Goal: Task Accomplishment & Management: Complete application form

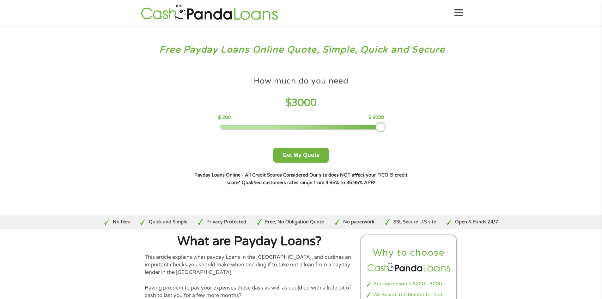
drag, startPoint x: 267, startPoint y: 128, endPoint x: 386, endPoint y: 128, distance: 119.2
click at [386, 128] on div "How much do you need $ 3000 $ 200 $ 3000 Get My Quote" at bounding box center [300, 117] width 221 height 89
click at [299, 155] on button "Get My Quote" at bounding box center [301, 155] width 55 height 15
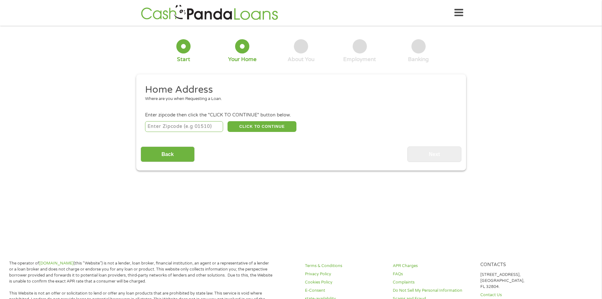
click at [161, 126] on input "number" at bounding box center [184, 126] width 78 height 11
type input "33064"
click at [267, 125] on button "CLICK TO CONTINUE" at bounding box center [262, 126] width 69 height 11
type input "33064"
type input "Pompano Beach"
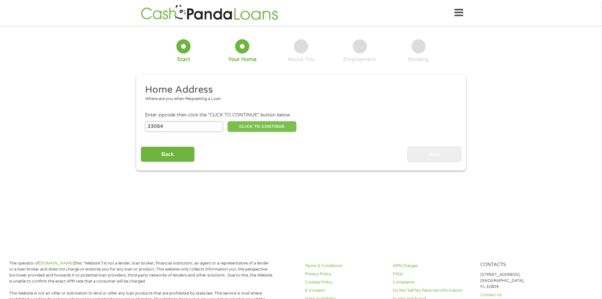
select select "Florida"
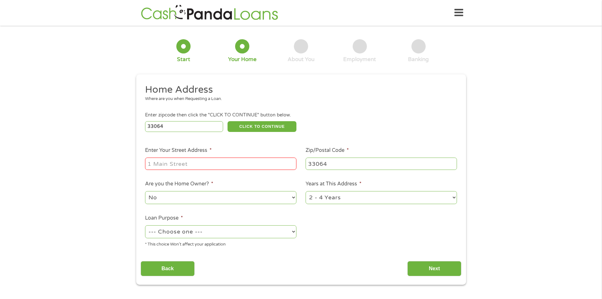
click at [152, 167] on input "Enter Your Street Address *" at bounding box center [220, 163] width 151 height 12
type input "3281 E Golf Blvd Apt 17 Pompano Beach"
click at [404, 198] on select "1 Year or less 1 - 2 Years 2 - 4 Years Over 4 Years" at bounding box center [381, 197] width 151 height 13
select select "60months"
click at [306, 192] on select "1 Year or less 1 - 2 Years 2 - 4 Years Over 4 Years" at bounding box center [381, 197] width 151 height 13
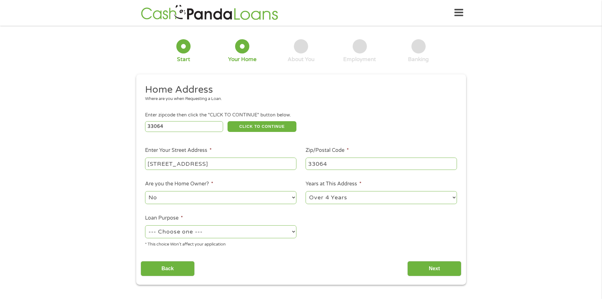
click at [284, 233] on select "--- Choose one --- Pay Bills Debt Consolidation Home Improvement Major Purchase…" at bounding box center [220, 231] width 151 height 13
select select "other"
click at [145, 226] on select "--- Choose one --- Pay Bills Debt Consolidation Home Improvement Major Purchase…" at bounding box center [220, 231] width 151 height 13
click at [277, 166] on input "3281 E Golf Blvd Apt 17 Pompano Beach" at bounding box center [220, 163] width 151 height 12
type input "3281 E Golf Blvd Apt 17 Pompano Beach, FL"
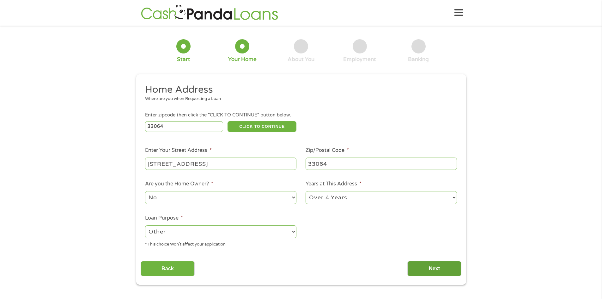
click at [435, 271] on input "Next" at bounding box center [435, 268] width 54 height 15
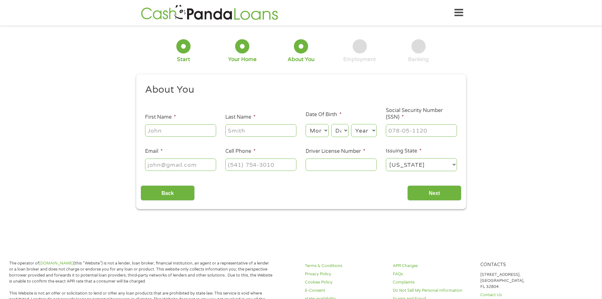
click at [166, 127] on input "First Name *" at bounding box center [180, 130] width 71 height 12
type input "Ann"
click at [239, 128] on input "Last Name *" at bounding box center [260, 130] width 71 height 12
type input "Stromquist"
click at [325, 131] on select "Month 1 2 3 4 5 6 7 8 9 10 11 12" at bounding box center [317, 130] width 23 height 13
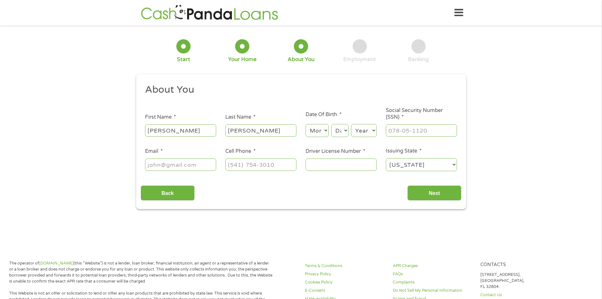
select select "2"
click at [306, 124] on select "Month 1 2 3 4 5 6 7 8 9 10 11 12" at bounding box center [317, 130] width 23 height 13
click at [345, 133] on select "Day 1 2 3 4 5 6 7 8 9 10 11 12 13 14 15 16 17 18 19 20 21 22 23 24 25 26 27 28 …" at bounding box center [339, 130] width 17 height 13
select select "16"
click at [331, 124] on select "Day 1 2 3 4 5 6 7 8 9 10 11 12 13 14 15 16 17 18 19 20 21 22 23 24 25 26 27 28 …" at bounding box center [339, 130] width 17 height 13
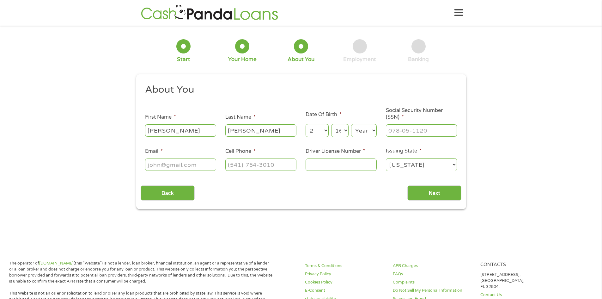
click at [367, 130] on select "Year 2007 2006 2005 2004 2003 2002 2001 2000 1999 1998 1997 1996 1995 1994 1993…" at bounding box center [364, 130] width 26 height 13
select select "1955"
click at [351, 124] on select "Year 2007 2006 2005 2004 2003 2002 2001 2000 1999 1998 1997 1996 1995 1994 1993…" at bounding box center [364, 130] width 26 height 13
click at [389, 130] on input "___-__-____" at bounding box center [421, 130] width 71 height 12
type input "248-02-7387"
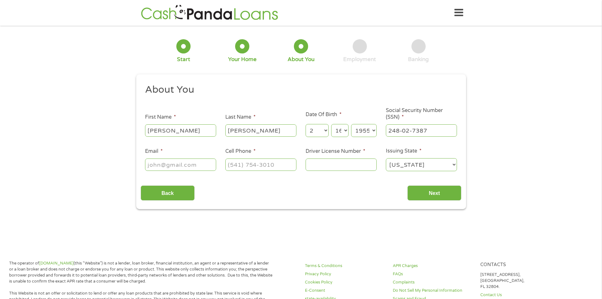
click at [153, 164] on input "Email *" at bounding box center [180, 164] width 71 height 12
type input "astrosc93@gmail.com"
click at [231, 163] on input "(___) ___-____" at bounding box center [260, 164] width 71 height 12
type input "(954) 592-7011"
click at [316, 165] on input "Driver License Number *" at bounding box center [341, 164] width 71 height 12
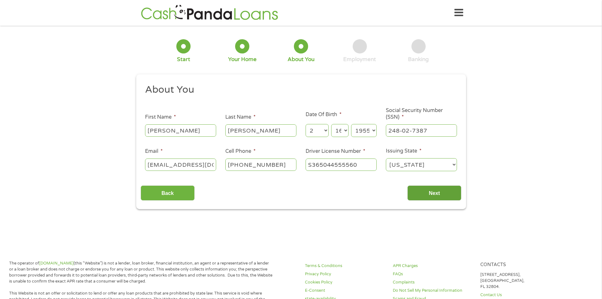
type input "S365044555560"
click at [437, 190] on input "Next" at bounding box center [435, 192] width 54 height 15
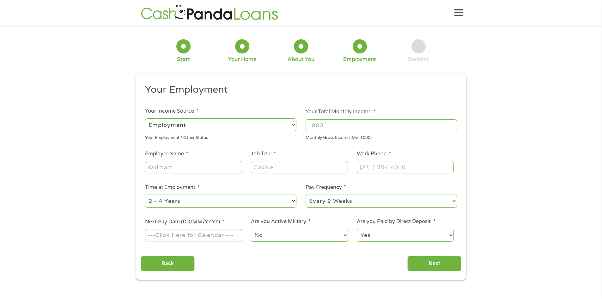
click at [293, 125] on select "--- Choose one --- Employment Self Employed Benefits" at bounding box center [220, 124] width 151 height 13
select select "benefits"
click at [145, 118] on select "--- Choose one --- Employment Self Employed Benefits" at bounding box center [220, 124] width 151 height 13
type input "Other"
type input "(954) 592-7011"
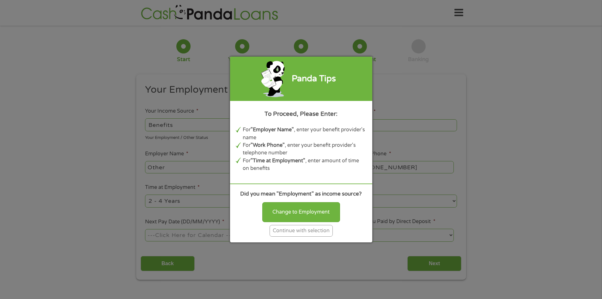
click at [310, 232] on div "Continue with selection" at bounding box center [301, 231] width 63 height 12
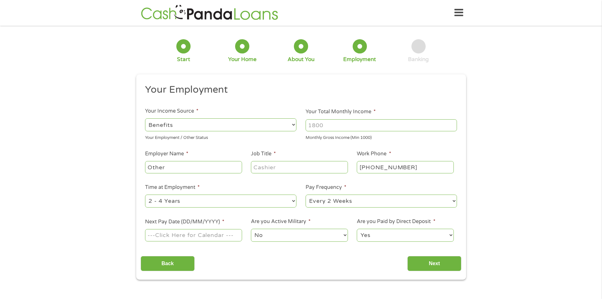
click at [331, 126] on input "Your Total Monthly Income *" at bounding box center [381, 125] width 151 height 12
type input "4500"
click at [184, 164] on input "Other" at bounding box center [193, 167] width 97 height 12
click at [286, 167] on input "Job Title *" at bounding box center [299, 167] width 97 height 12
type input "Former Tax Preparer"
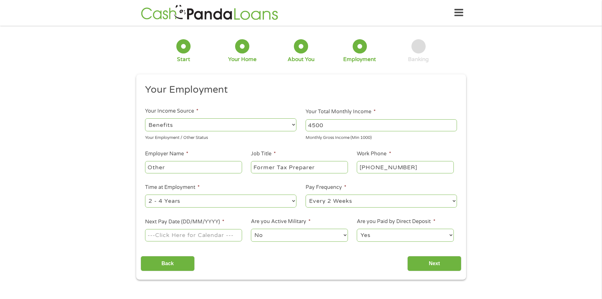
click at [369, 166] on input "(954) 592-7011" at bounding box center [405, 167] width 97 height 12
type input "(800) 772-1213"
click at [291, 200] on select "--- Choose one --- 1 Year or less 1 - 2 Years 2 - 4 Years Over 4 Years" at bounding box center [220, 200] width 151 height 13
click at [145, 194] on select "--- Choose one --- 1 Year or less 1 - 2 Years 2 - 4 Years Over 4 Years" at bounding box center [220, 200] width 151 height 13
click at [406, 200] on select "--- Choose one --- Every 2 Weeks Every Week Monthly Semi-Monthly" at bounding box center [381, 200] width 151 height 13
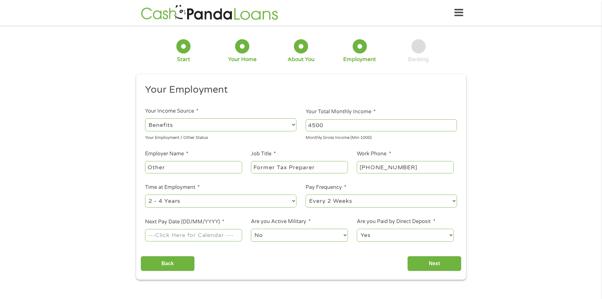
select select "monthly"
click at [306, 194] on select "--- Choose one --- Every 2 Weeks Every Week Monthly Semi-Monthly" at bounding box center [381, 200] width 151 height 13
click at [166, 235] on input "Next Pay Date (DD/MM/YYYY) *" at bounding box center [193, 235] width 97 height 12
type input "15/10/2025"
click at [435, 262] on input "Next" at bounding box center [435, 263] width 54 height 15
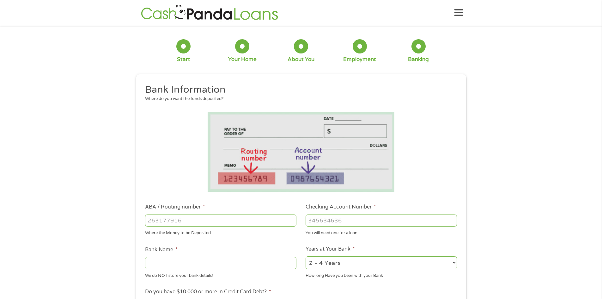
click at [152, 220] on input "ABA / Routing number *" at bounding box center [220, 220] width 151 height 12
type input "063100277"
type input "BANK OF AMERICA NA"
type input "063100277"
click at [335, 219] on input "Checking Account Number *" at bounding box center [381, 220] width 151 height 12
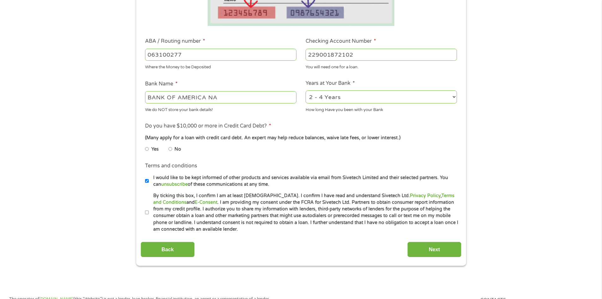
scroll to position [171, 0]
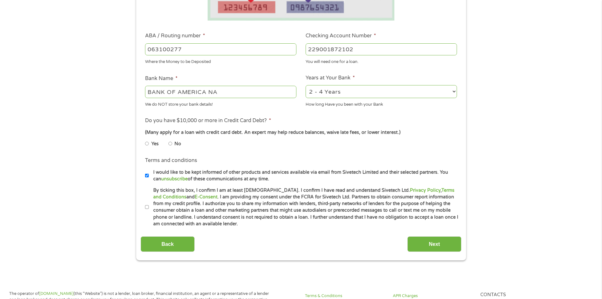
type input "229001872102"
click at [453, 90] on select "2 - 4 Years 6 - 12 Months 1 - 2 Years Over 4 Years" at bounding box center [381, 91] width 151 height 13
select select "60months"
click at [306, 85] on select "2 - 4 Years 6 - 12 Months 1 - 2 Years Over 4 Years" at bounding box center [381, 91] width 151 height 13
click at [171, 143] on input "No" at bounding box center [171, 144] width 4 height 10
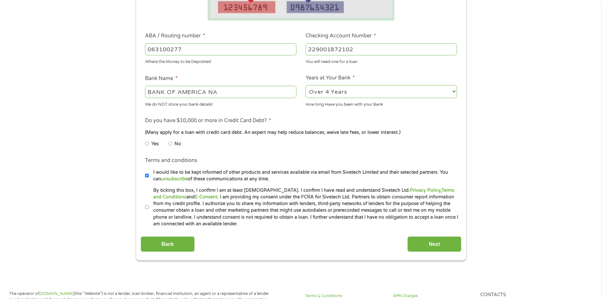
radio input "true"
click at [148, 206] on input "By ticking this box, I confirm I am at least 18 years old. I confirm I have rea…" at bounding box center [147, 207] width 4 height 10
checkbox input "true"
click at [433, 241] on input "Next" at bounding box center [435, 243] width 54 height 15
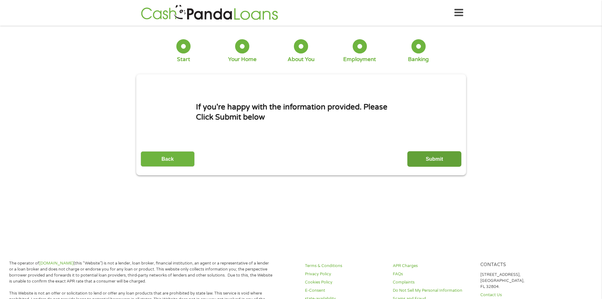
click at [435, 158] on input "Submit" at bounding box center [435, 158] width 54 height 15
